Goal: Information Seeking & Learning: Learn about a topic

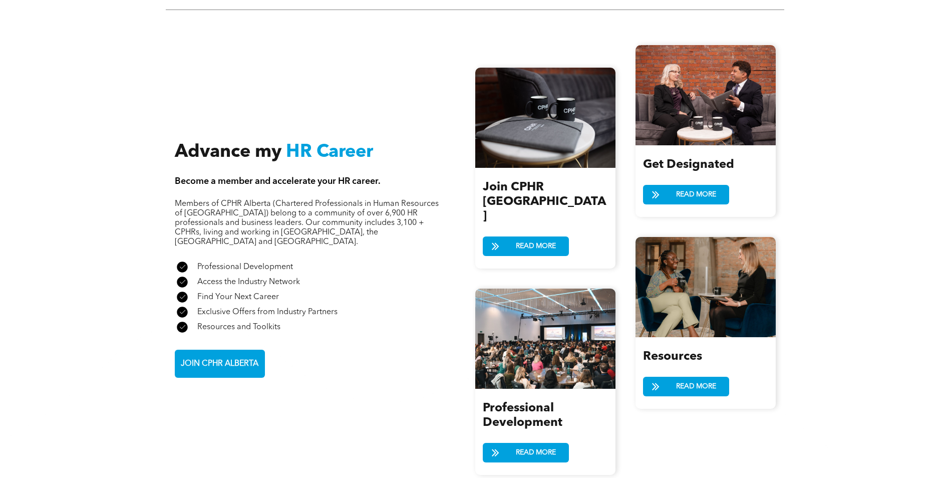
scroll to position [1152, 0]
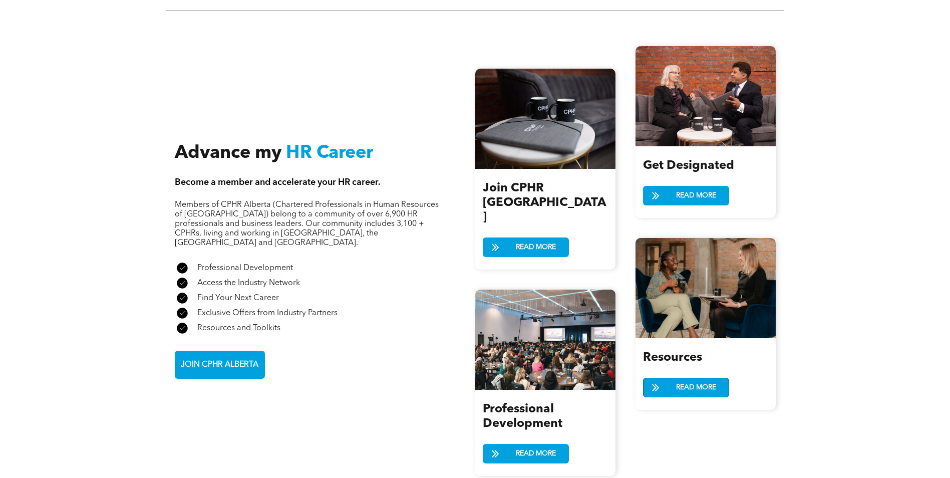
click at [692, 379] on span "READ MORE" at bounding box center [695, 387] width 47 height 19
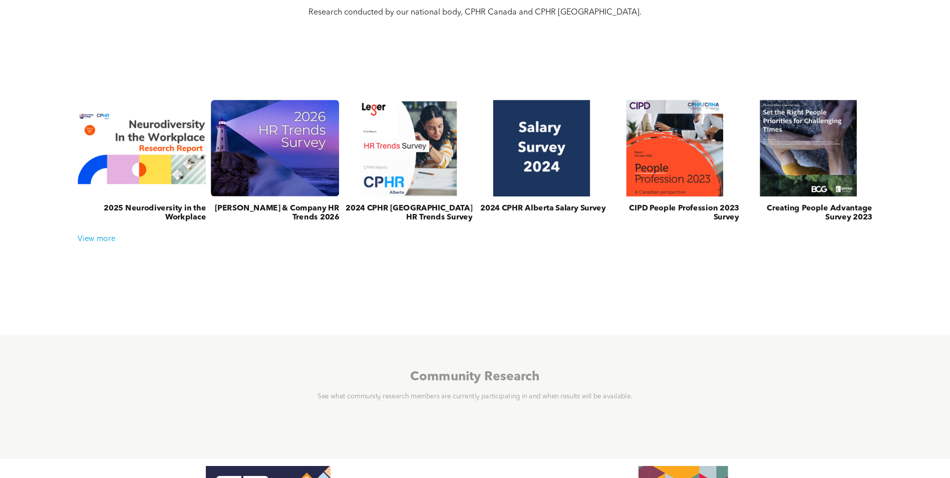
scroll to position [400, 0]
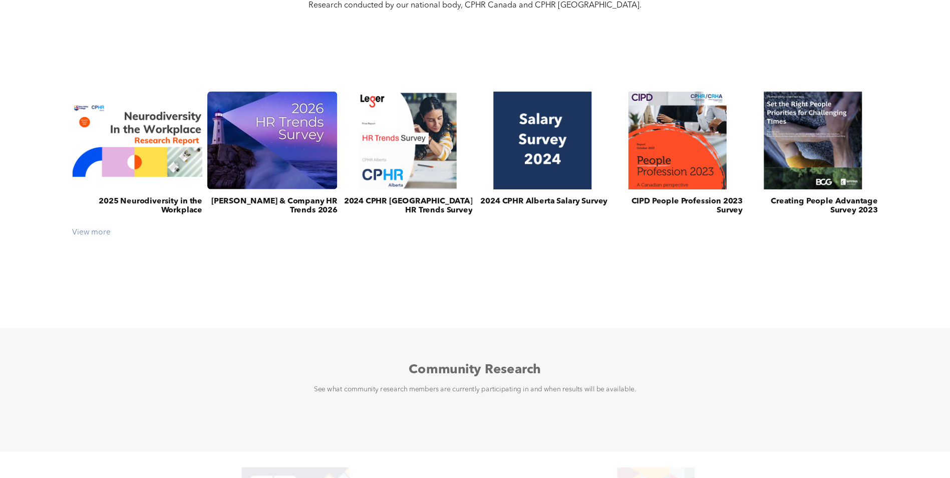
click at [99, 232] on div "View more" at bounding box center [474, 233] width 815 height 10
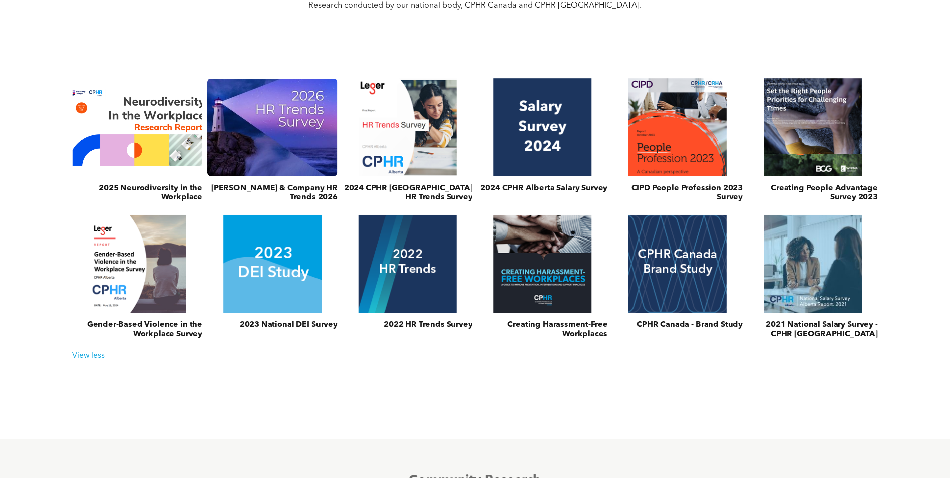
click at [142, 161] on link at bounding box center [137, 127] width 138 height 104
